Goal: Task Accomplishment & Management: Use online tool/utility

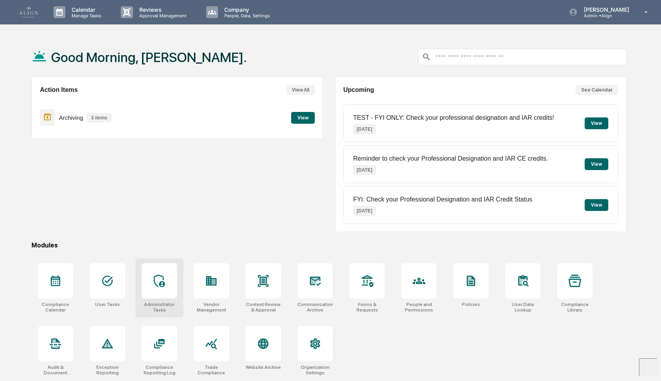
click at [158, 279] on icon at bounding box center [159, 281] width 13 height 13
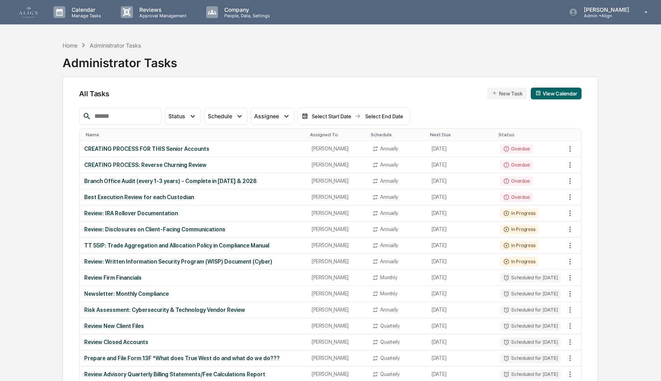
click at [143, 117] on input "text" at bounding box center [124, 116] width 67 height 10
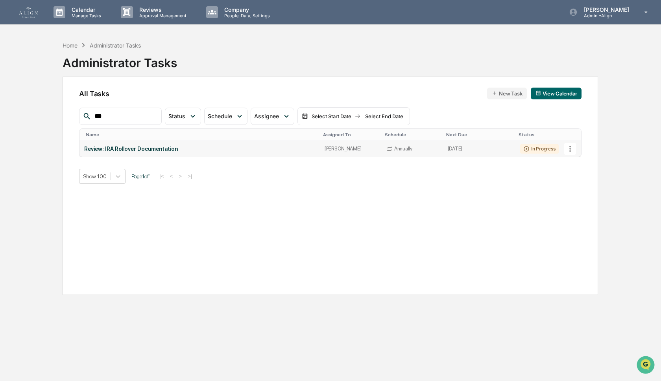
type input "***"
click at [570, 149] on icon at bounding box center [570, 149] width 2 height 6
click at [426, 208] on div at bounding box center [330, 190] width 661 height 381
click at [601, 15] on p "Admin • Align" at bounding box center [604, 16] width 55 height 6
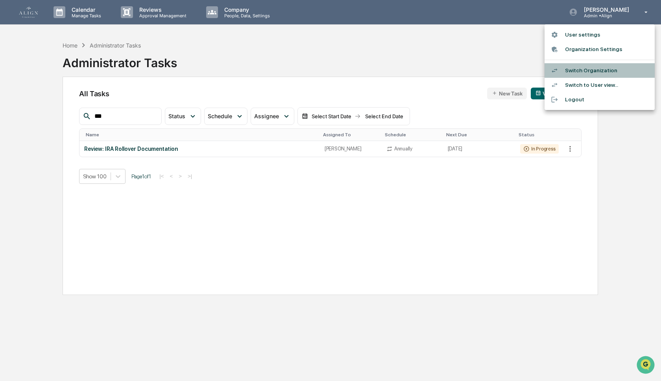
click at [581, 72] on li "Switch Organization" at bounding box center [599, 70] width 110 height 15
